Goal: Check status: Check status

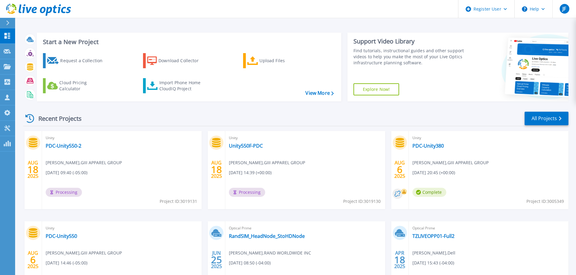
click at [69, 141] on span "Unity" at bounding box center [122, 138] width 152 height 7
click at [69, 145] on link "PDC-Unity550-2" at bounding box center [64, 146] width 36 height 6
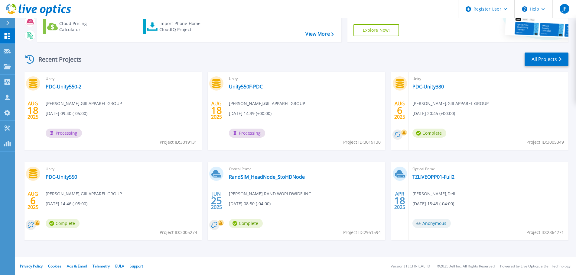
scroll to position [60, 0]
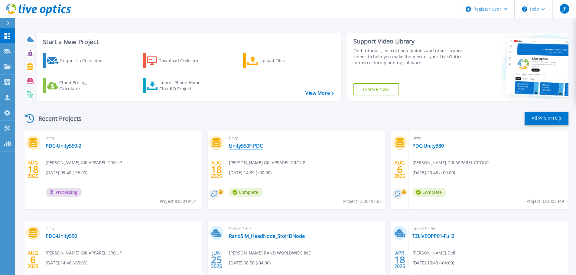
click at [257, 144] on link "Unity550F-PDC" at bounding box center [246, 146] width 34 height 6
click at [61, 148] on link "PDC-Unity550-2" at bounding box center [64, 146] width 36 height 6
click at [248, 143] on link "Unity550F-PDC" at bounding box center [246, 146] width 34 height 6
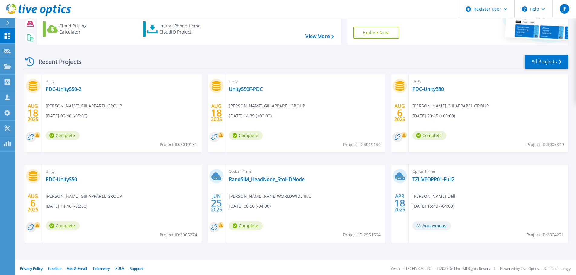
scroll to position [60, 0]
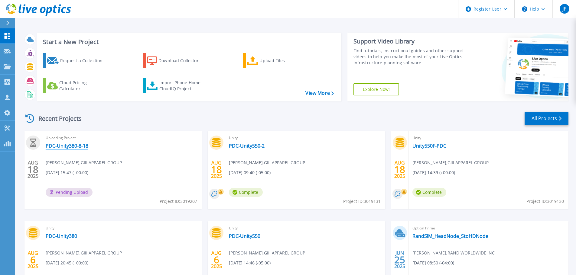
click at [75, 148] on link "PDC-Unity380-8-18" at bounding box center [67, 146] width 43 height 6
click at [84, 149] on link "PDC-Unity380-8-18" at bounding box center [67, 146] width 43 height 6
